Goal: Use online tool/utility: Utilize a website feature to perform a specific function

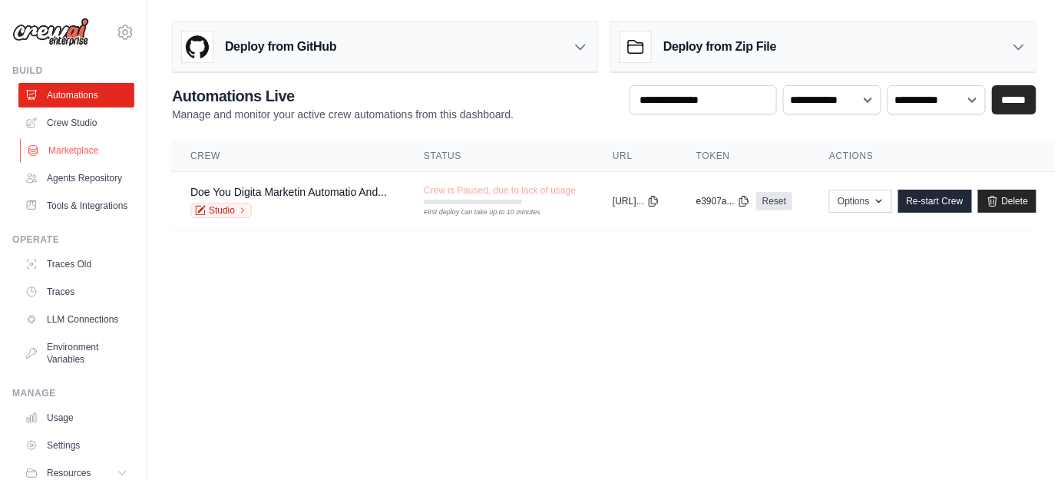
click at [53, 143] on link "Marketplace" at bounding box center [78, 150] width 116 height 25
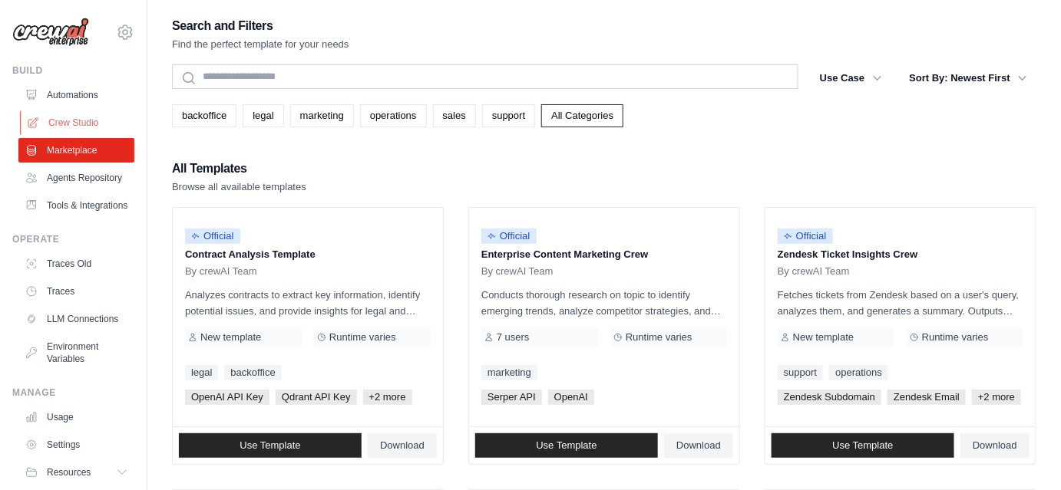
click at [54, 121] on link "Crew Studio" at bounding box center [78, 123] width 116 height 25
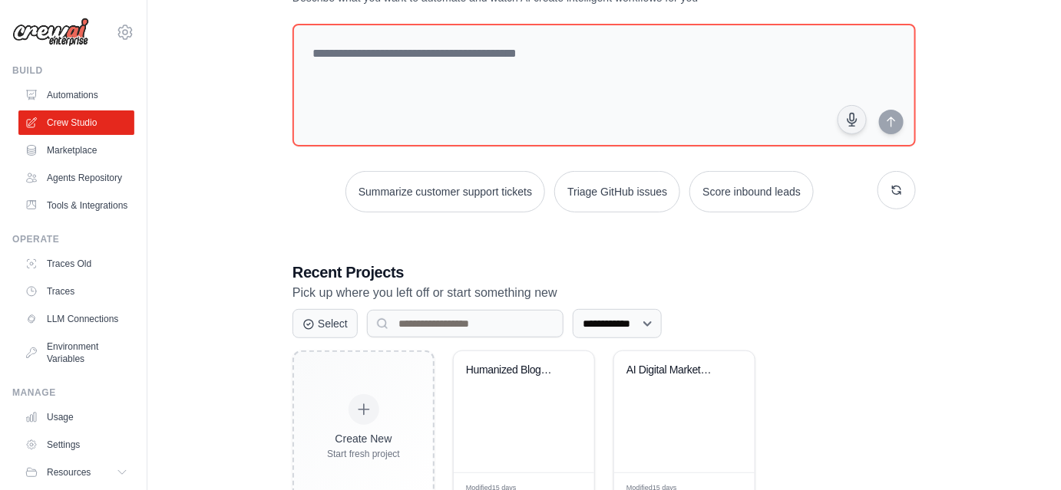
scroll to position [127, 0]
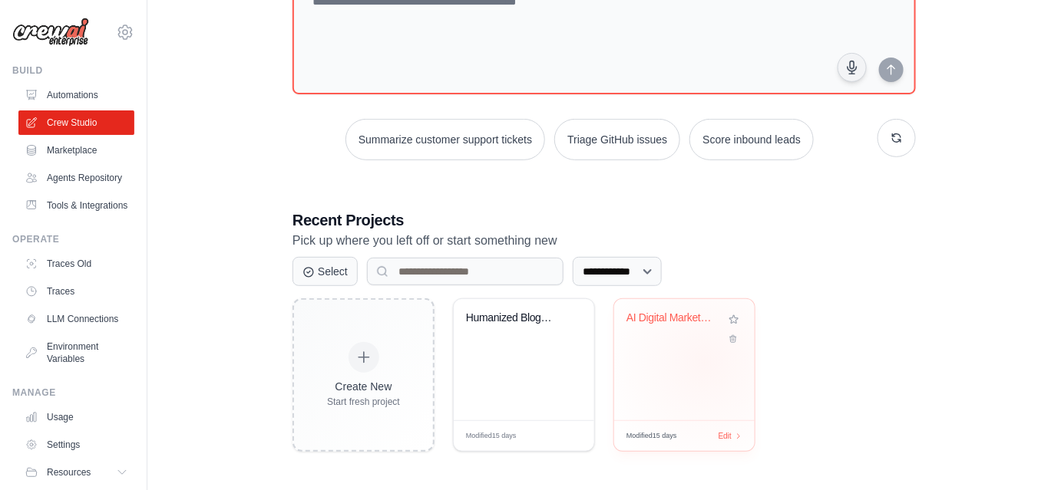
click at [705, 362] on div "AI Digital Marketing Team" at bounding box center [684, 359] width 140 height 121
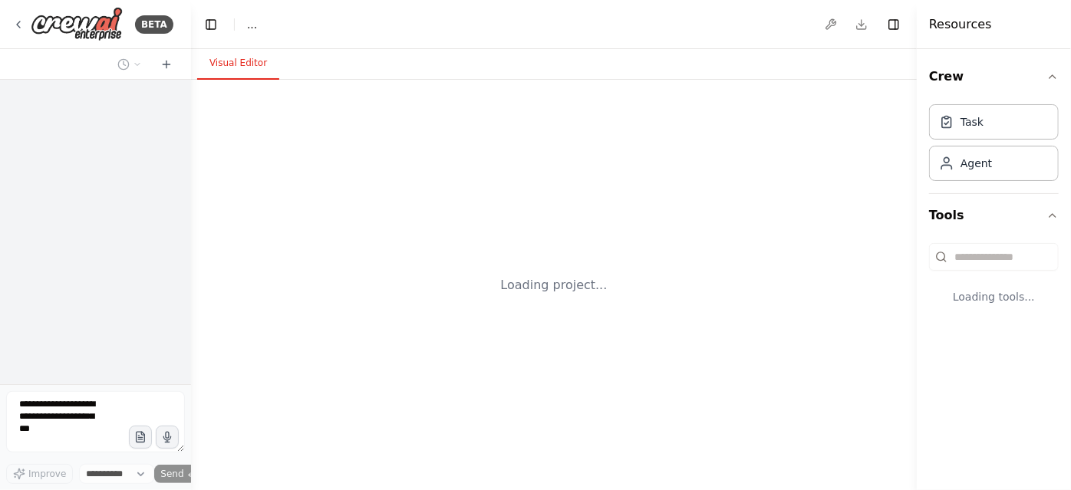
select select "****"
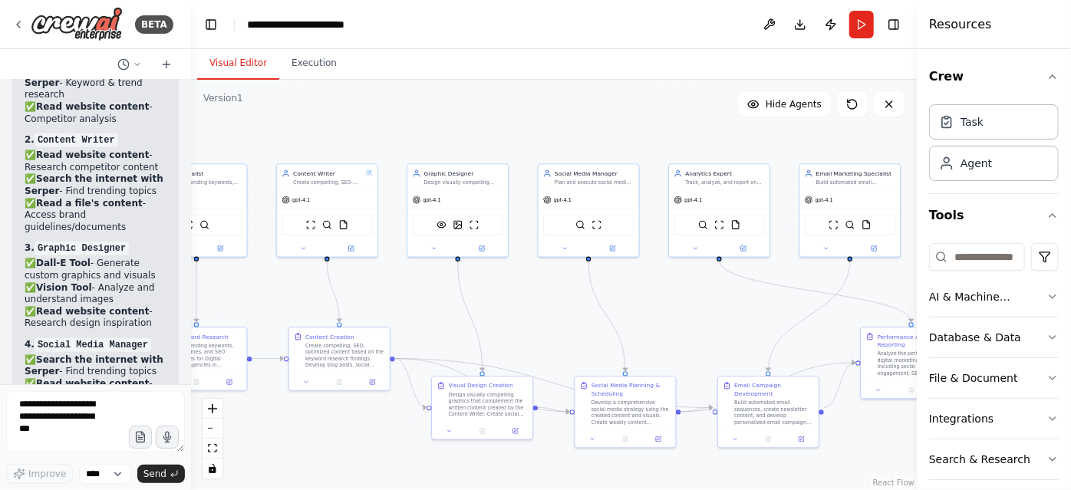
scroll to position [12166, 0]
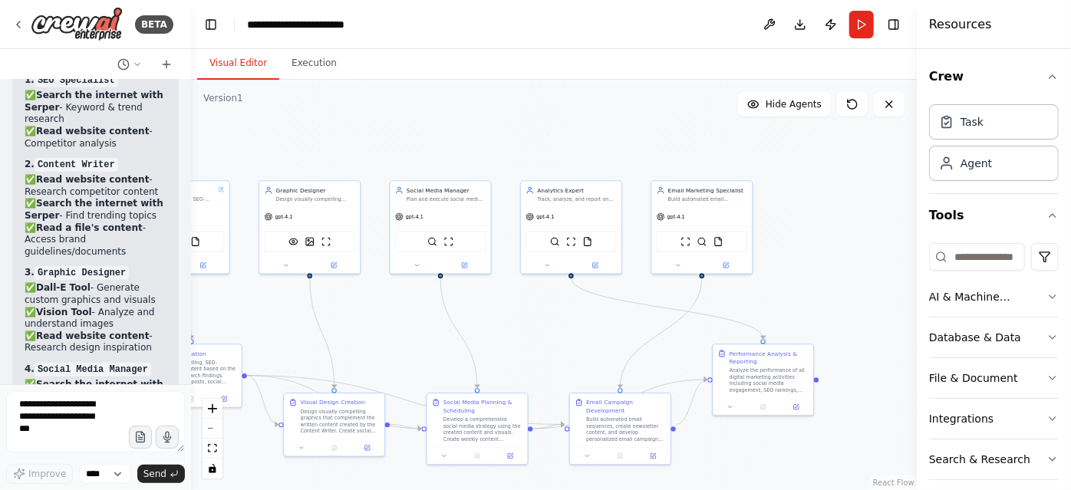
drag, startPoint x: 635, startPoint y: 373, endPoint x: 233, endPoint y: 315, distance: 405.6
click at [233, 315] on div ".deletable-edge-delete-btn { width: 20px; height: 20px; border: 0px solid #ffff…" at bounding box center [554, 285] width 726 height 411
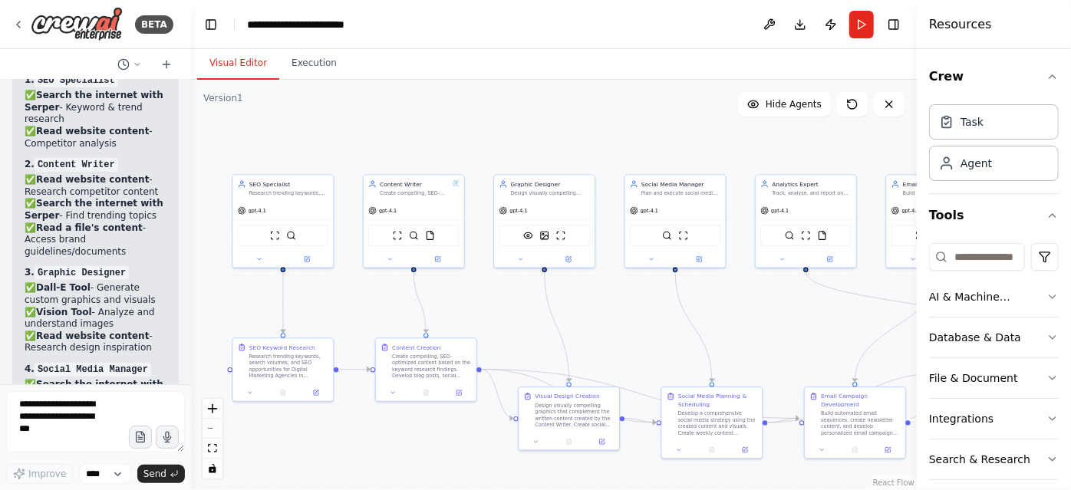
drag, startPoint x: 275, startPoint y: 327, endPoint x: 510, endPoint y: 321, distance: 234.9
click at [510, 321] on div ".deletable-edge-delete-btn { width: 20px; height: 20px; border: 0px solid #ffff…" at bounding box center [554, 285] width 726 height 411
